Goal: Task Accomplishment & Management: Use online tool/utility

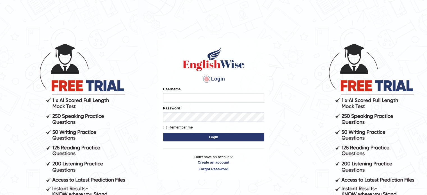
type input "tahseen"
click at [174, 138] on button "Login" at bounding box center [213, 137] width 101 height 8
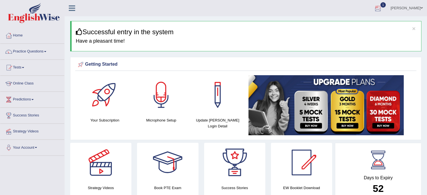
click at [378, 8] on div at bounding box center [377, 8] width 8 height 8
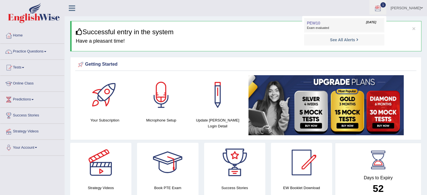
click at [330, 25] on link "PEW10 Oct 9, 2025 Exam evaluated" at bounding box center [343, 25] width 77 height 12
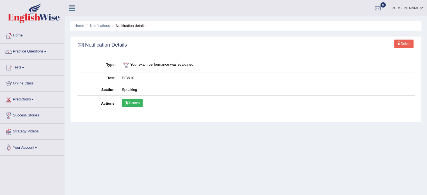
click at [138, 104] on link "Scores" at bounding box center [132, 103] width 21 height 8
click at [26, 66] on link "Tests" at bounding box center [32, 67] width 64 height 14
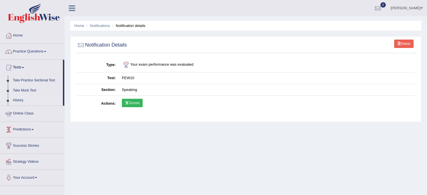
click at [17, 100] on link "History" at bounding box center [36, 100] width 52 height 10
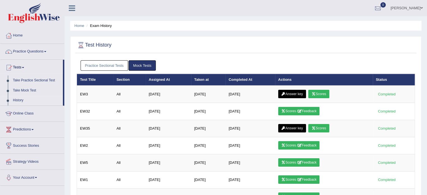
click at [101, 63] on link "Practice Sectional Tests" at bounding box center [104, 65] width 48 height 10
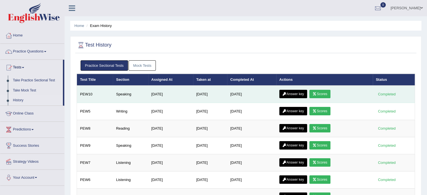
click at [296, 92] on link "Answer key" at bounding box center [293, 94] width 28 height 8
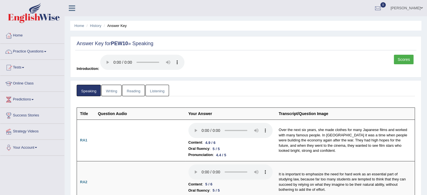
click at [404, 62] on link "Scores" at bounding box center [403, 60] width 20 height 10
click at [44, 50] on link "Practice Questions" at bounding box center [32, 51] width 64 height 14
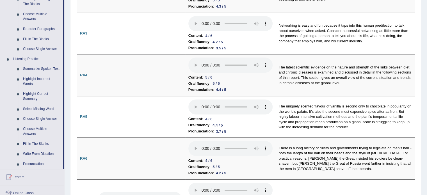
scroll to position [190, 0]
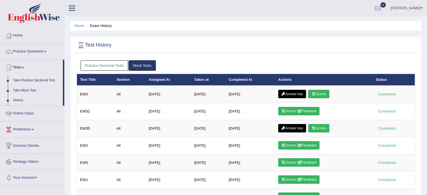
click at [30, 77] on link "Take Practice Sectional Test" at bounding box center [36, 80] width 52 height 10
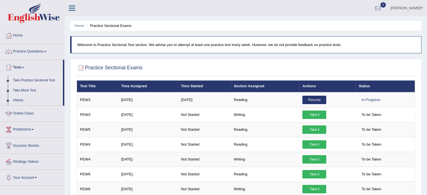
click at [30, 80] on link "Take Practice Sectional Test" at bounding box center [36, 80] width 52 height 10
click at [19, 89] on link "Take Mock Test" at bounding box center [36, 91] width 52 height 10
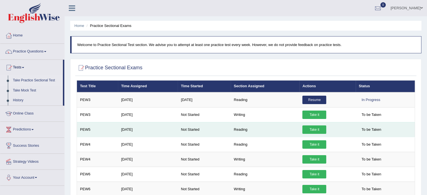
click at [309, 131] on link "Take it" at bounding box center [314, 129] width 24 height 8
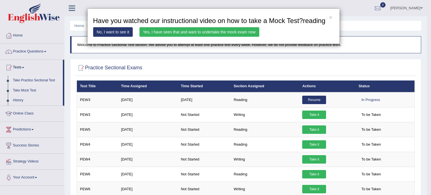
click at [202, 31] on link "Yes, I have seen that and want to undertake the mock exam now" at bounding box center [199, 32] width 120 height 10
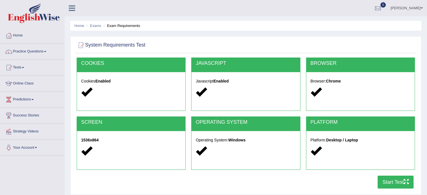
click at [402, 182] on button "Start Test" at bounding box center [395, 182] width 36 height 13
